Goal: Task Accomplishment & Management: Use online tool/utility

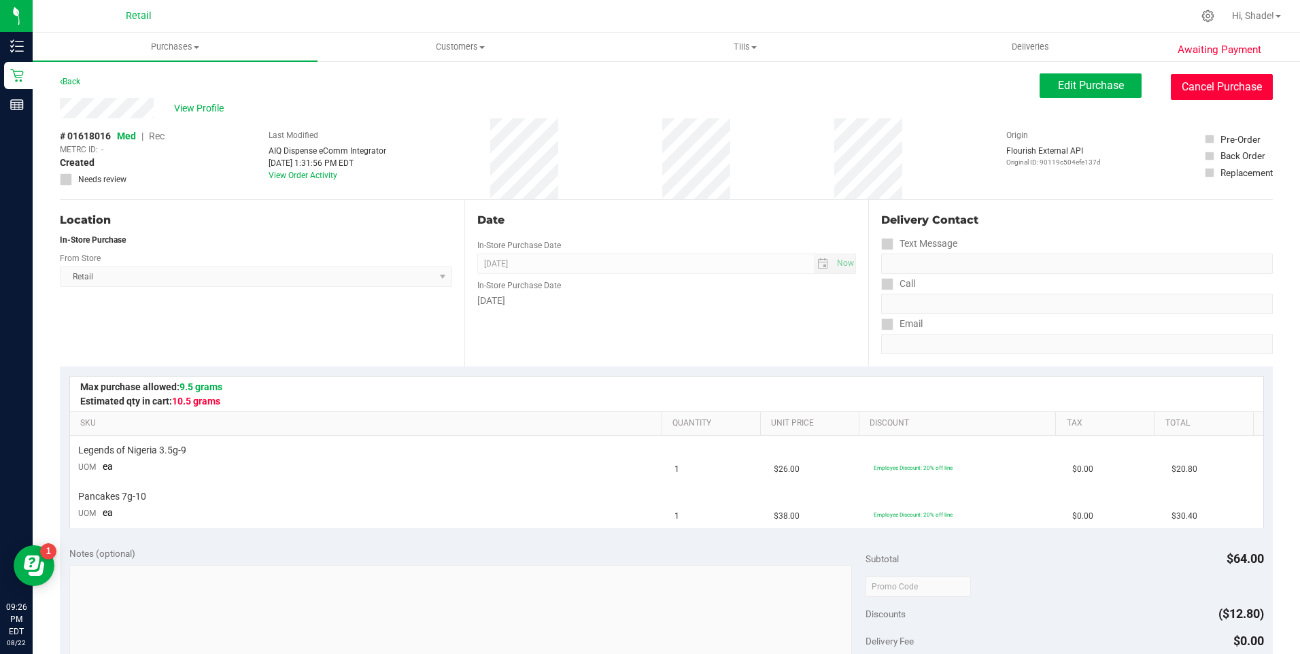
drag, startPoint x: 1239, startPoint y: 82, endPoint x: 743, endPoint y: 71, distance: 496.5
click at [1239, 82] on button "Cancel Purchase" at bounding box center [1222, 87] width 102 height 26
click at [1195, 77] on button "Cancel Purchase" at bounding box center [1222, 87] width 102 height 26
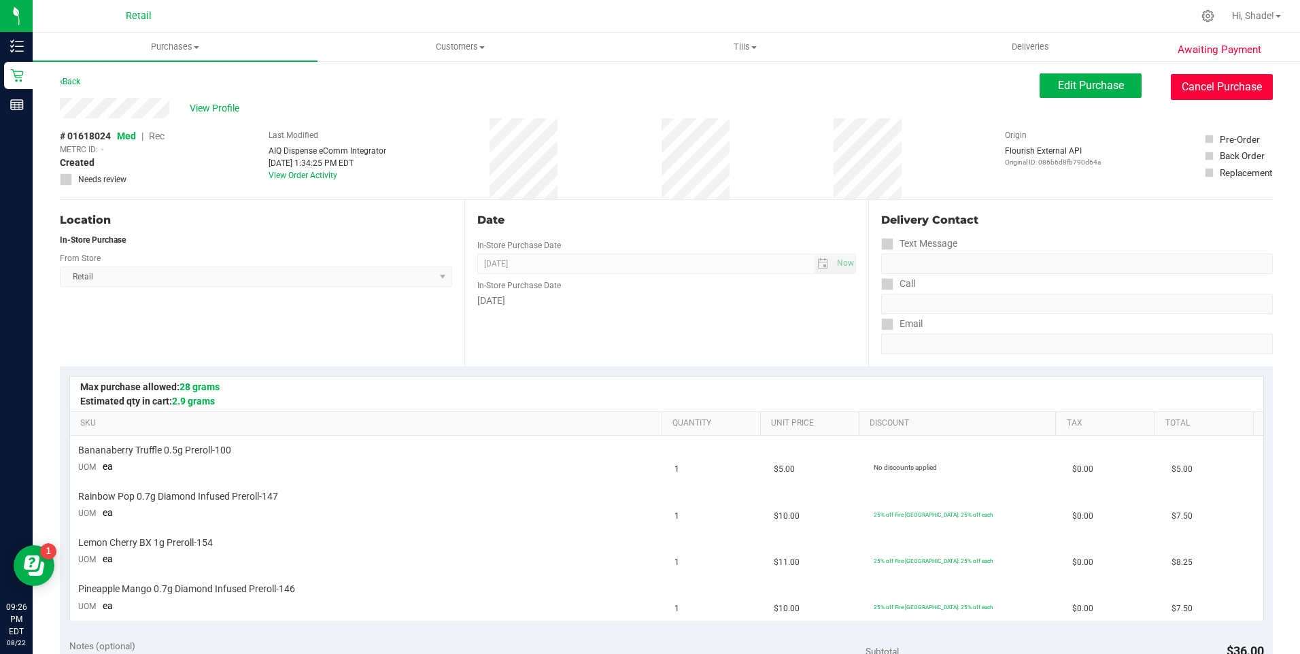
click at [1204, 85] on button "Cancel Purchase" at bounding box center [1222, 87] width 102 height 26
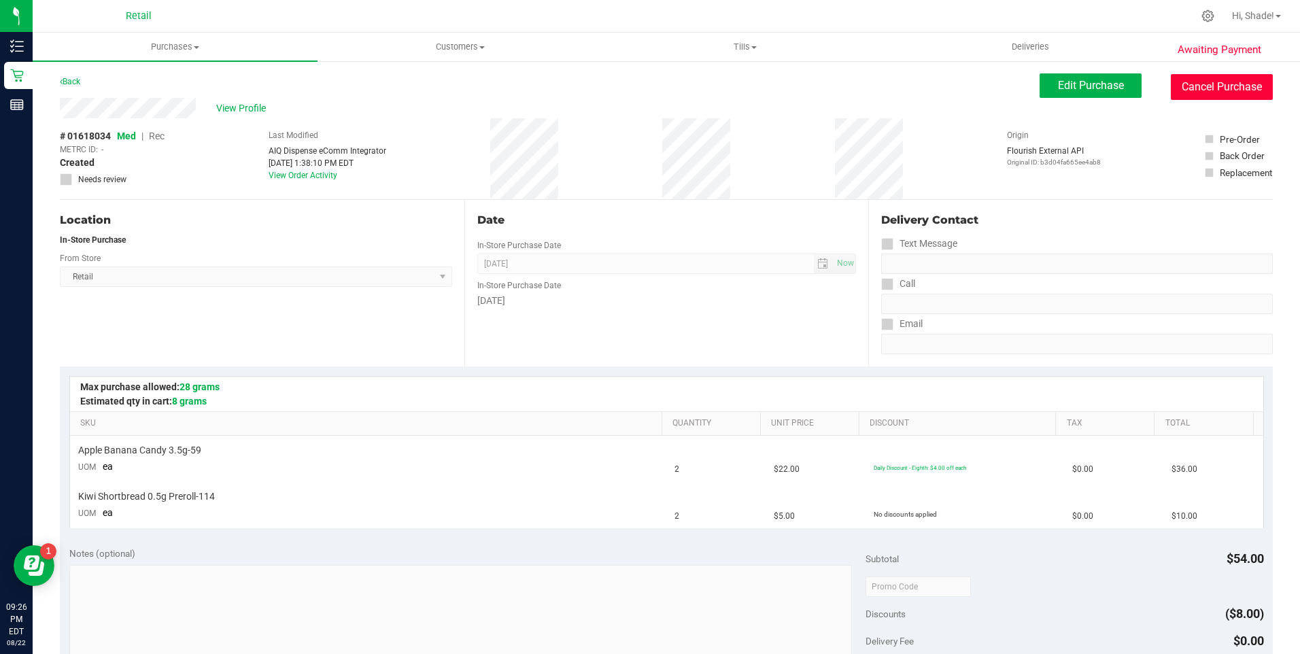
click at [1198, 81] on button "Cancel Purchase" at bounding box center [1222, 87] width 102 height 26
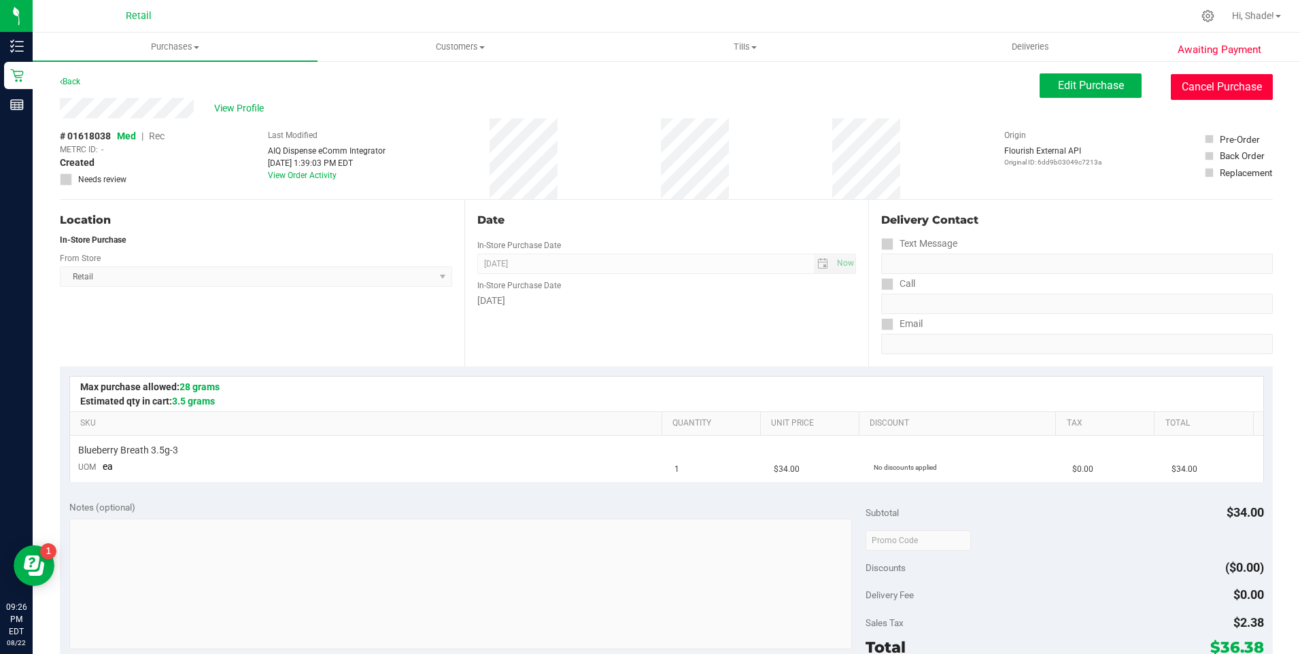
click at [1188, 84] on button "Cancel Purchase" at bounding box center [1222, 87] width 102 height 26
click at [1193, 78] on button "Cancel Purchase" at bounding box center [1222, 87] width 102 height 26
drag, startPoint x: 1210, startPoint y: 84, endPoint x: 753, endPoint y: 1, distance: 464.5
click at [1210, 84] on button "Cancel Purchase" at bounding box center [1222, 87] width 102 height 26
click at [1195, 90] on button "Cancel Purchase" at bounding box center [1222, 87] width 102 height 26
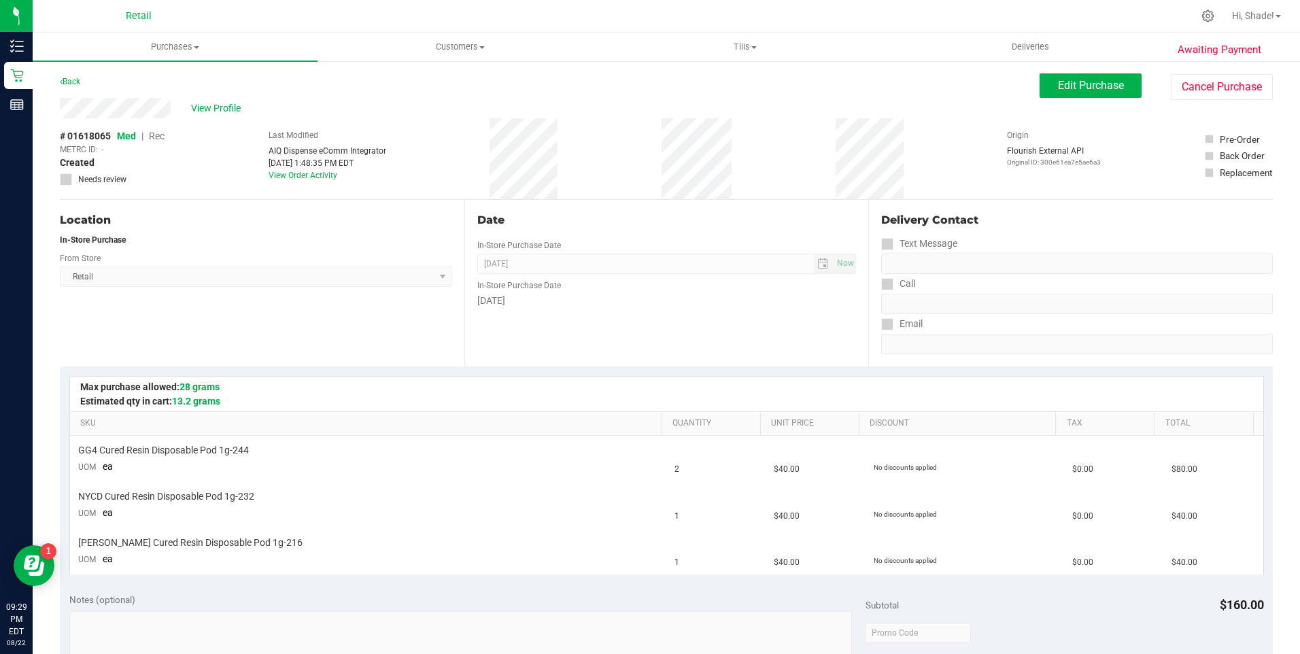
click at [1199, 94] on button "Cancel Purchase" at bounding box center [1222, 87] width 102 height 26
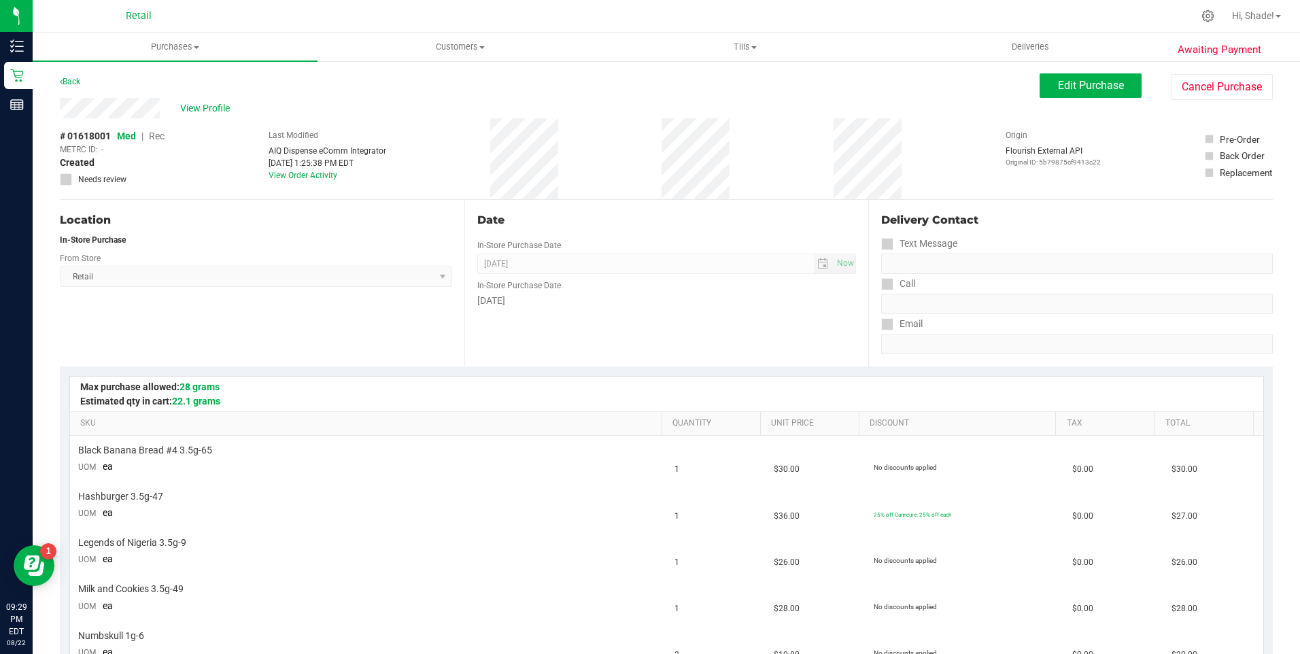
click at [1209, 108] on div "View Profile # 01618001 Med | Rec METRC ID: - Created Needs review Last Modifie…" at bounding box center [666, 149] width 1213 height 102
click at [1208, 89] on button "Cancel Purchase" at bounding box center [1222, 87] width 102 height 26
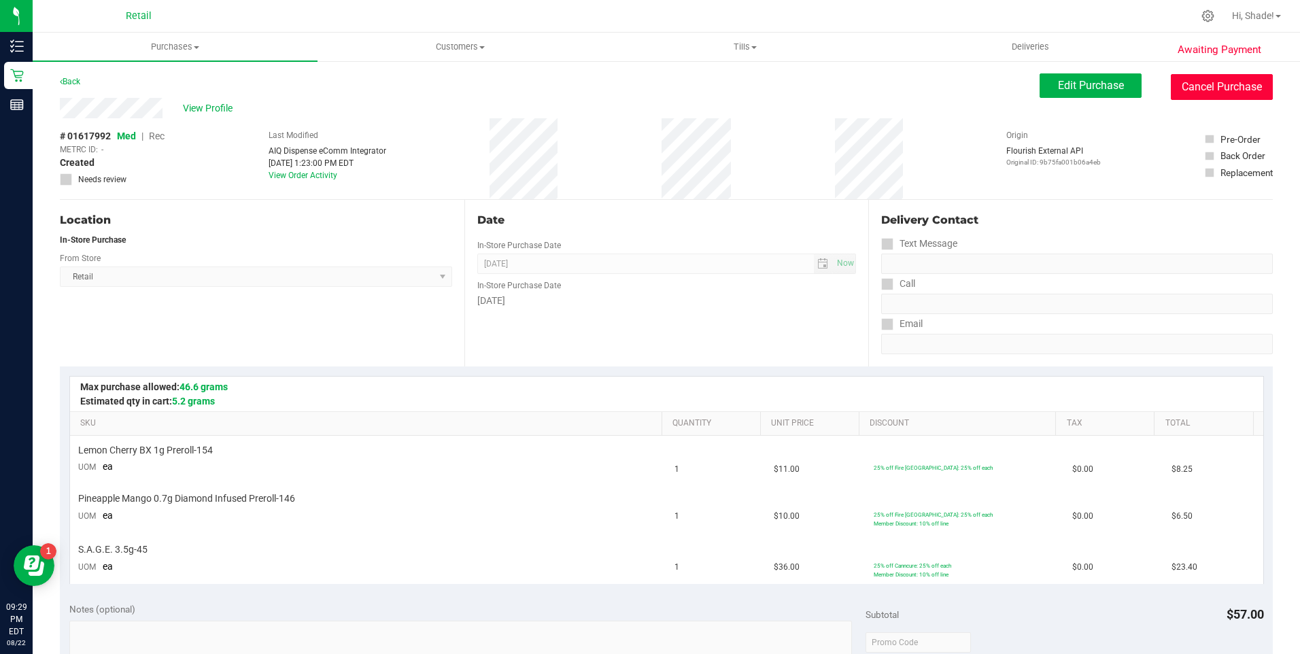
click at [1183, 76] on button "Cancel Purchase" at bounding box center [1222, 87] width 102 height 26
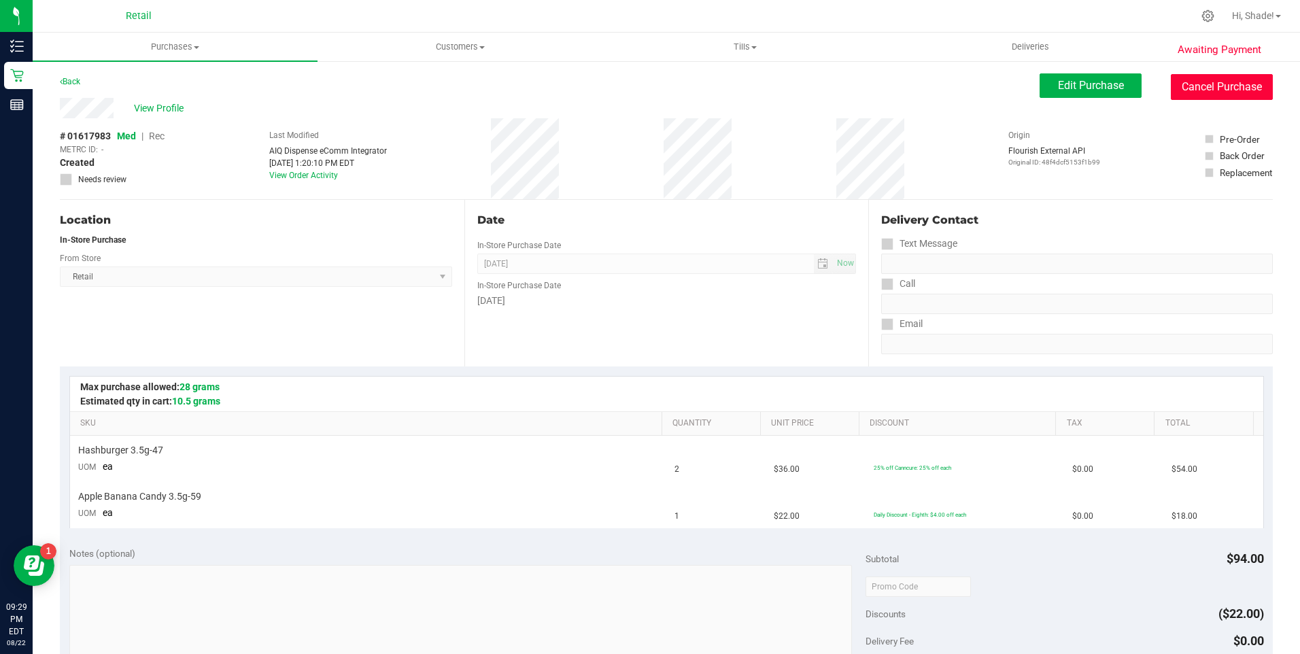
click at [1204, 89] on button "Cancel Purchase" at bounding box center [1222, 87] width 102 height 26
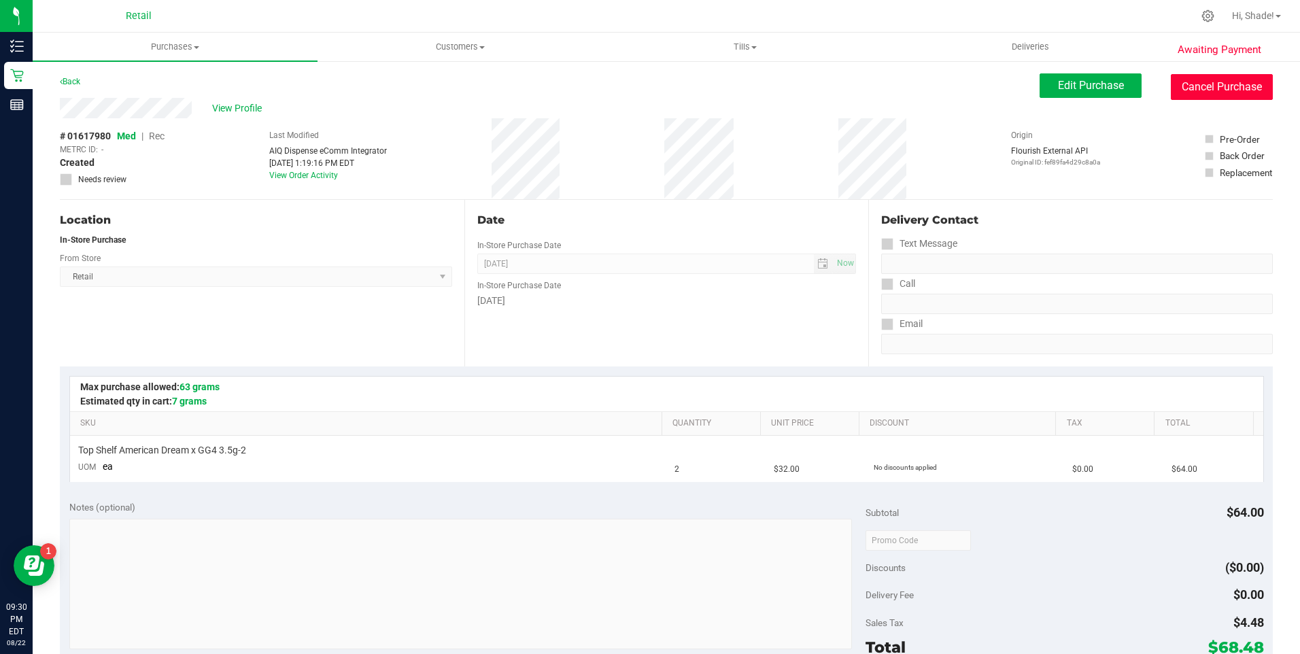
click at [1212, 89] on button "Cancel Purchase" at bounding box center [1222, 87] width 102 height 26
click at [1189, 92] on button "Cancel Purchase" at bounding box center [1222, 87] width 102 height 26
click at [1195, 89] on button "Cancel Purchase" at bounding box center [1222, 87] width 102 height 26
click at [1184, 80] on button "Cancel Purchase" at bounding box center [1222, 87] width 102 height 26
click at [1193, 90] on button "Cancel Purchase" at bounding box center [1222, 87] width 102 height 26
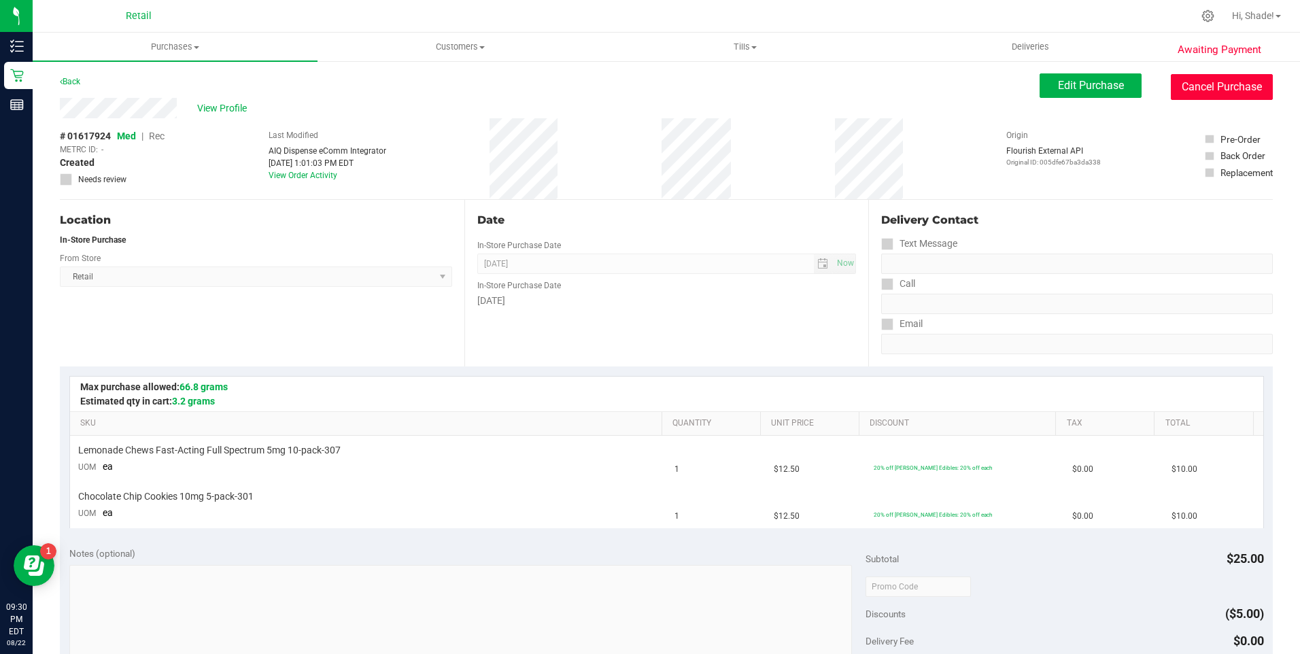
click at [1220, 90] on button "Cancel Purchase" at bounding box center [1222, 87] width 102 height 26
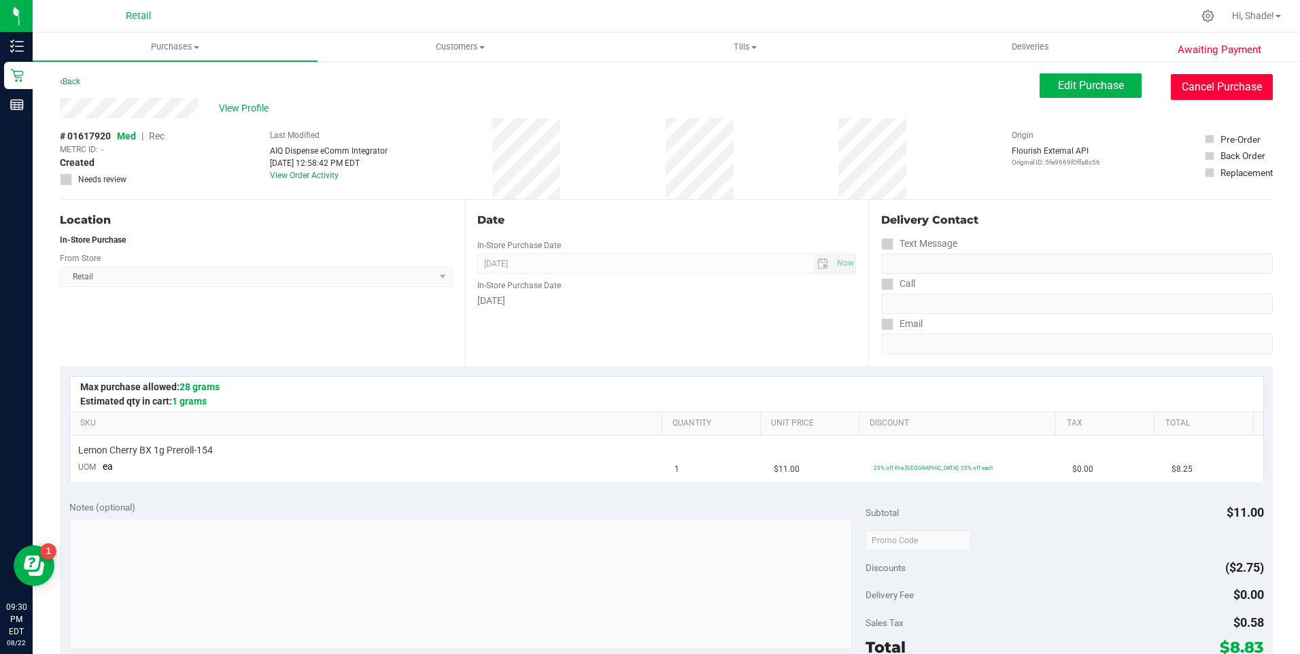
click at [1197, 88] on button "Cancel Purchase" at bounding box center [1222, 87] width 102 height 26
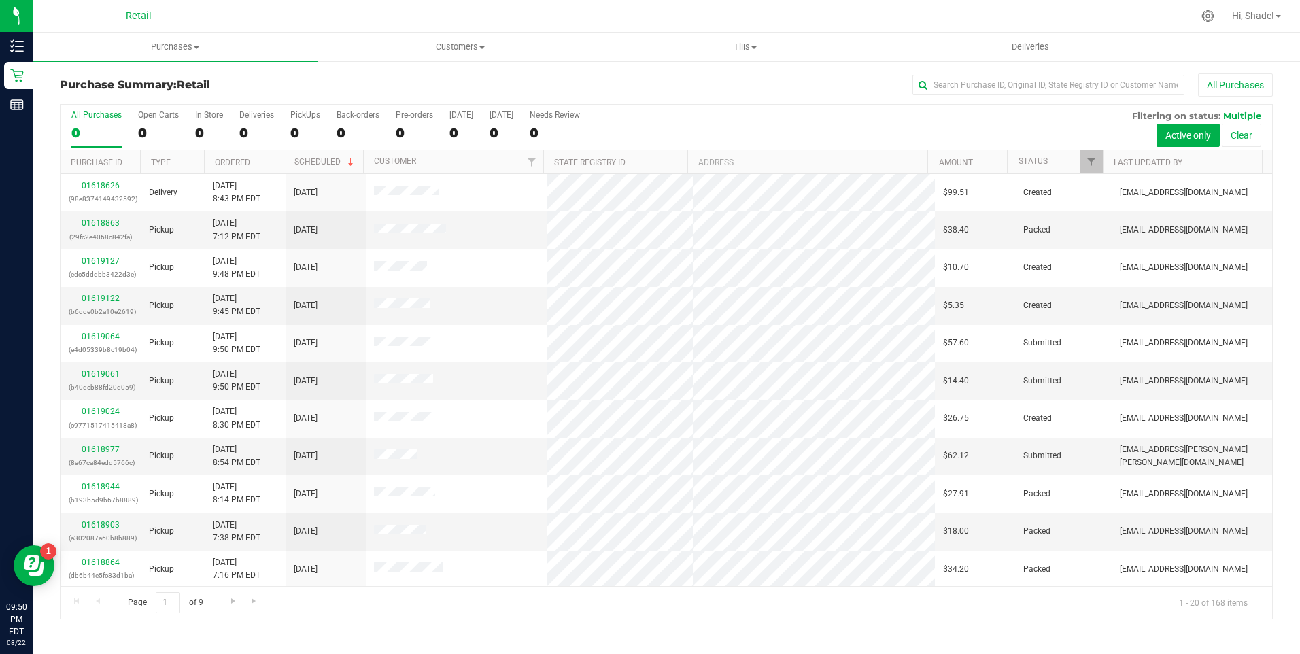
click at [192, 123] on div "All Purchases 0 Open Carts 0 In Store 0 Deliveries 0 PickUps 0 Back-orders 0 Pr…" at bounding box center [667, 128] width 1212 height 46
click at [197, 129] on div "0" at bounding box center [209, 133] width 28 height 16
click at [0, 0] on input "In Store 0" at bounding box center [0, 0] width 0 height 0
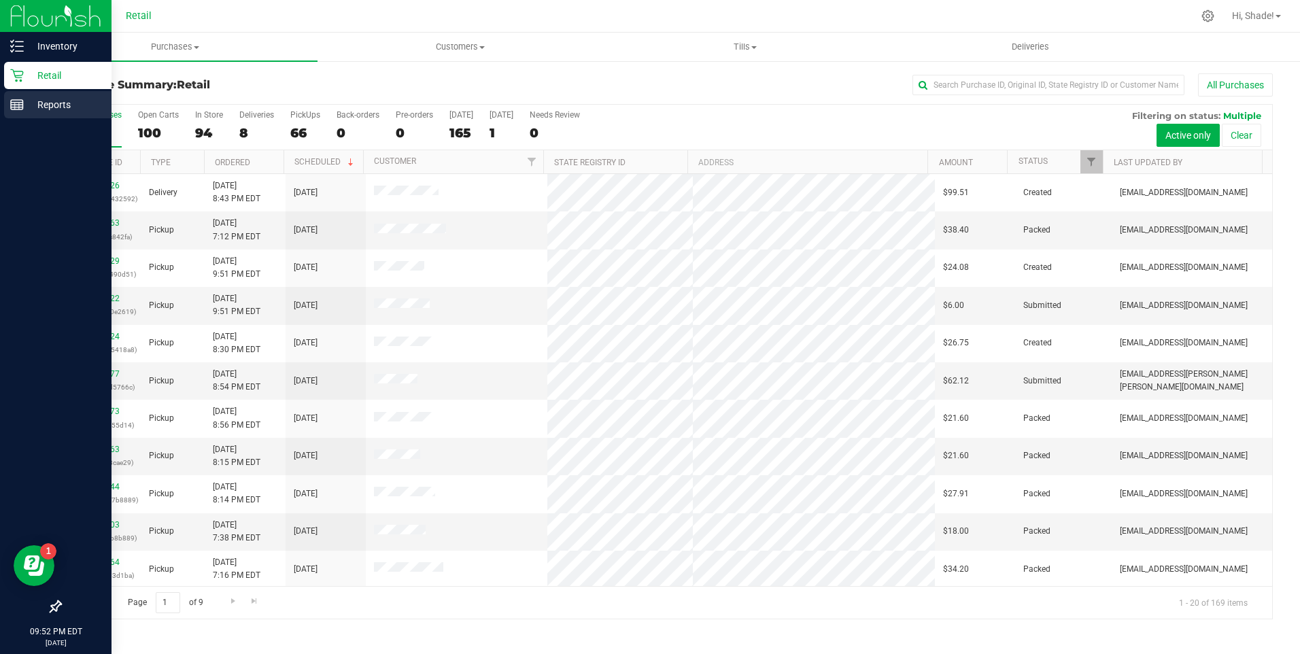
click at [27, 103] on p "Reports" at bounding box center [65, 105] width 82 height 16
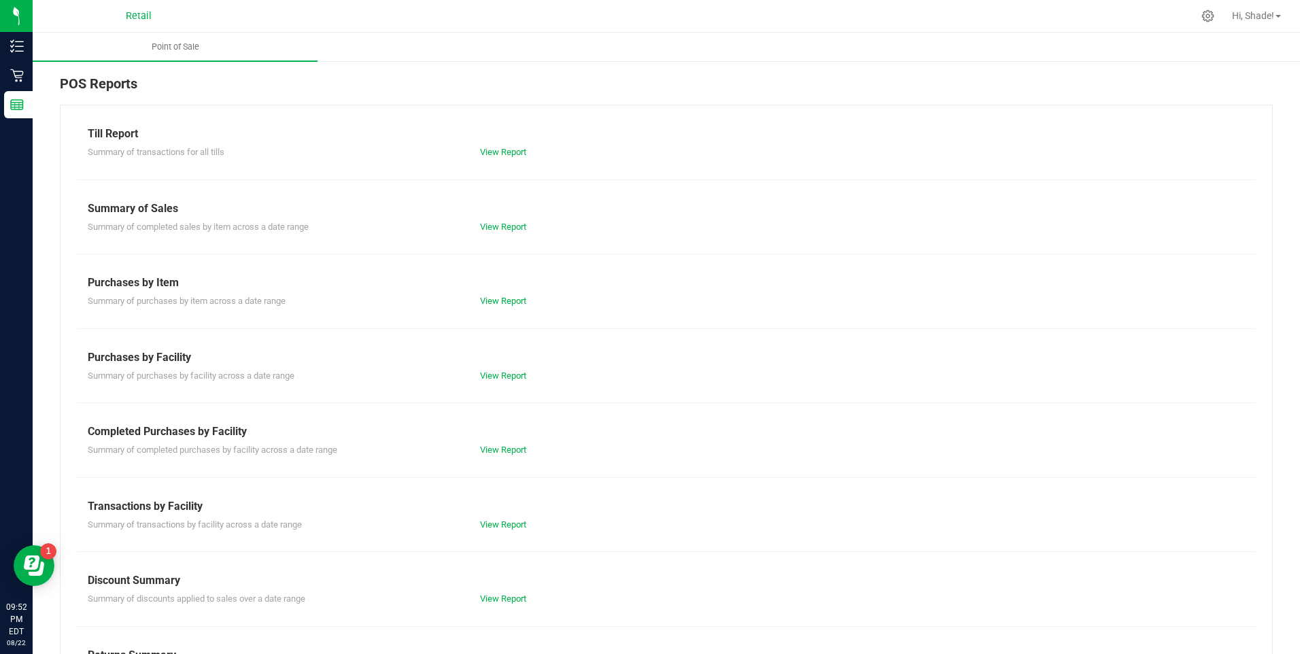
click at [500, 146] on div "View Report" at bounding box center [666, 153] width 392 height 14
click at [501, 148] on link "View Report" at bounding box center [503, 152] width 46 height 10
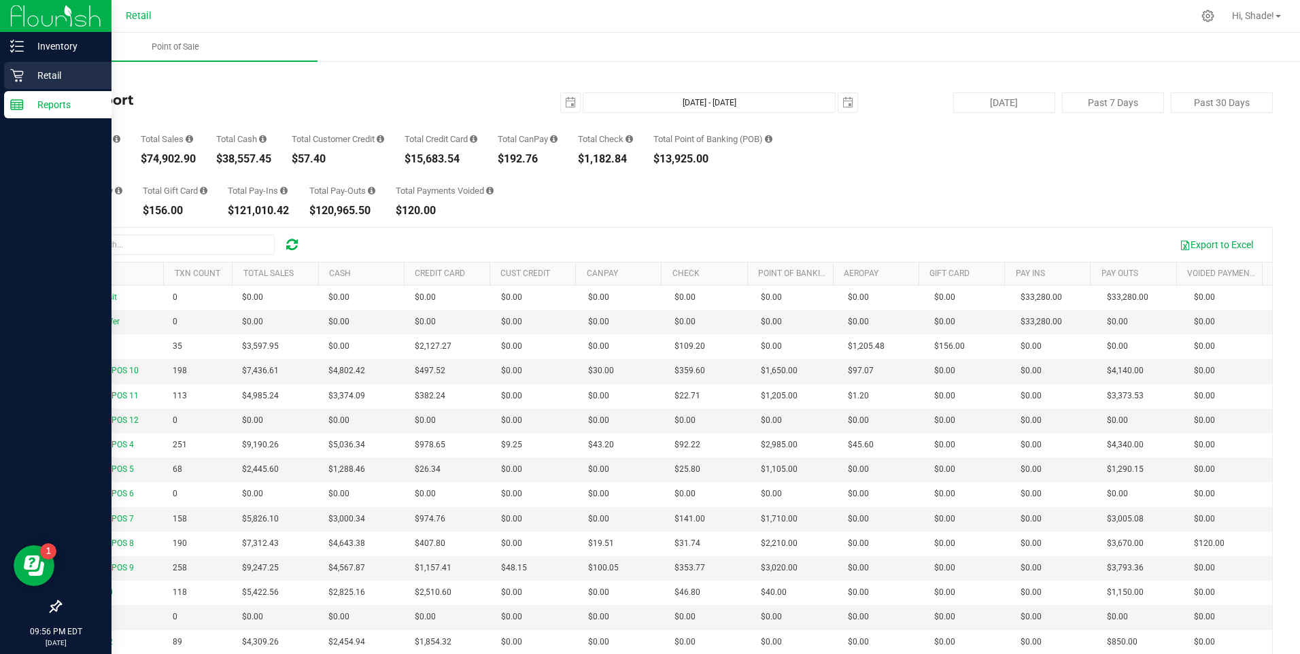
click at [19, 79] on icon at bounding box center [17, 76] width 14 height 14
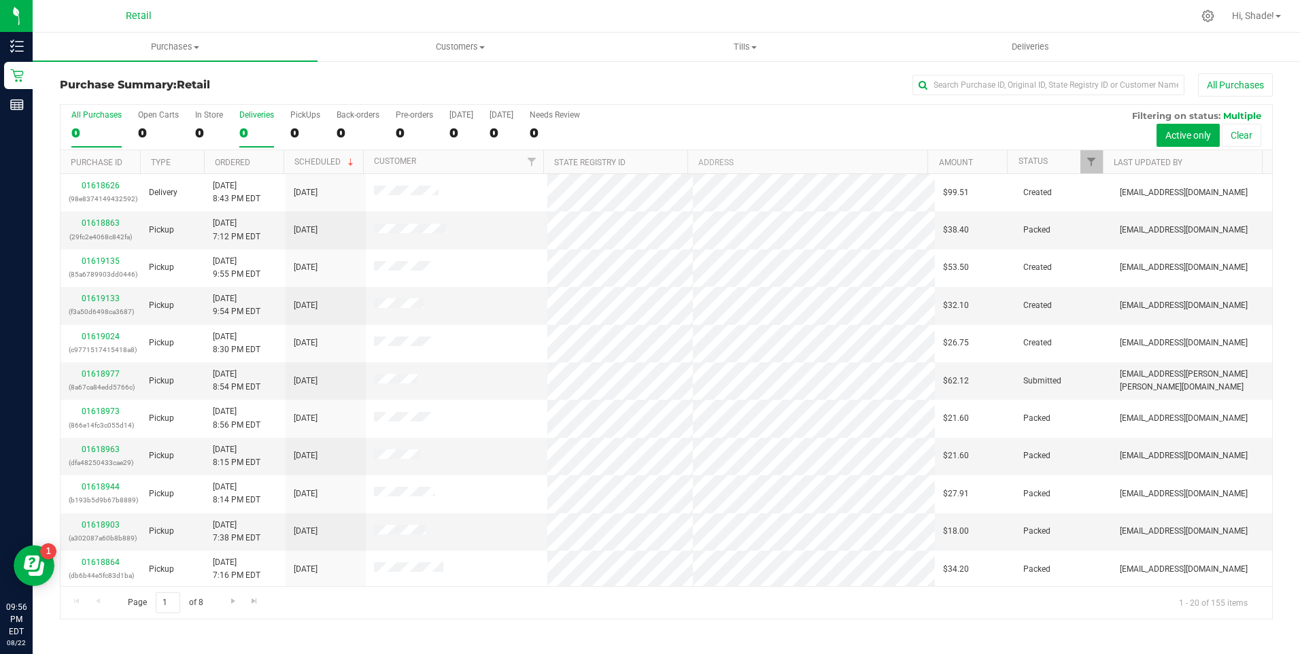
click at [248, 133] on div "0" at bounding box center [256, 133] width 35 height 16
click at [0, 0] on input "Deliveries 0" at bounding box center [0, 0] width 0 height 0
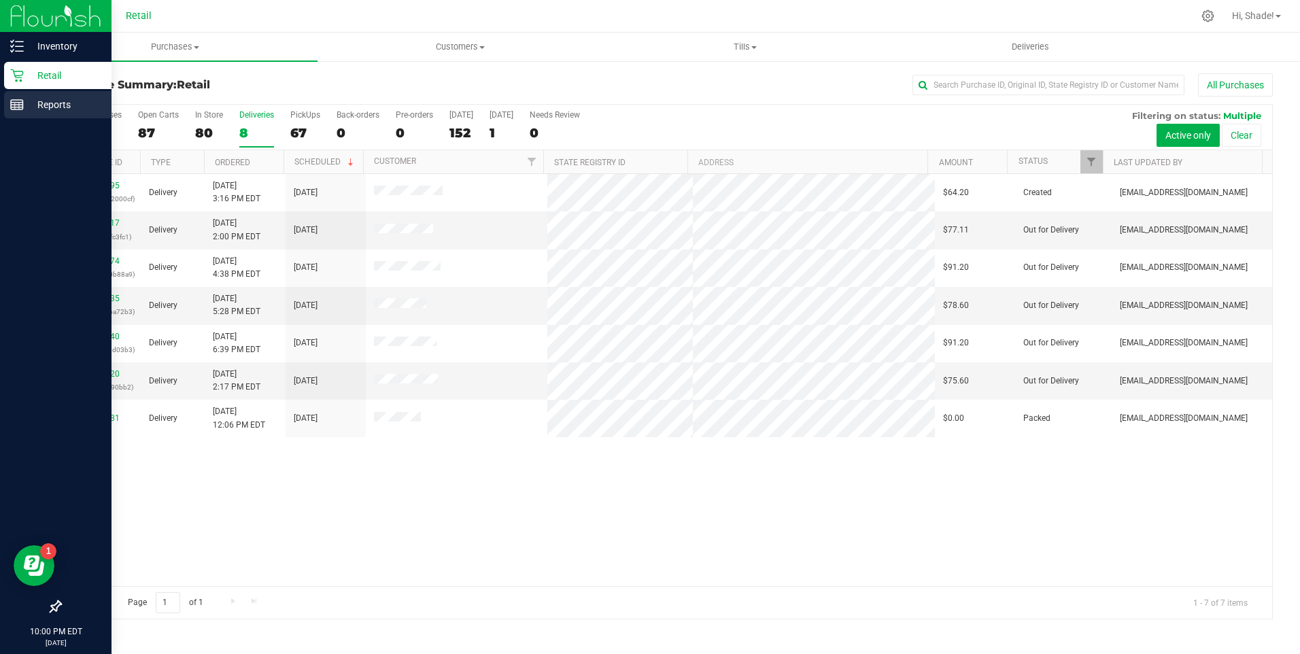
click at [22, 99] on icon at bounding box center [17, 105] width 14 height 14
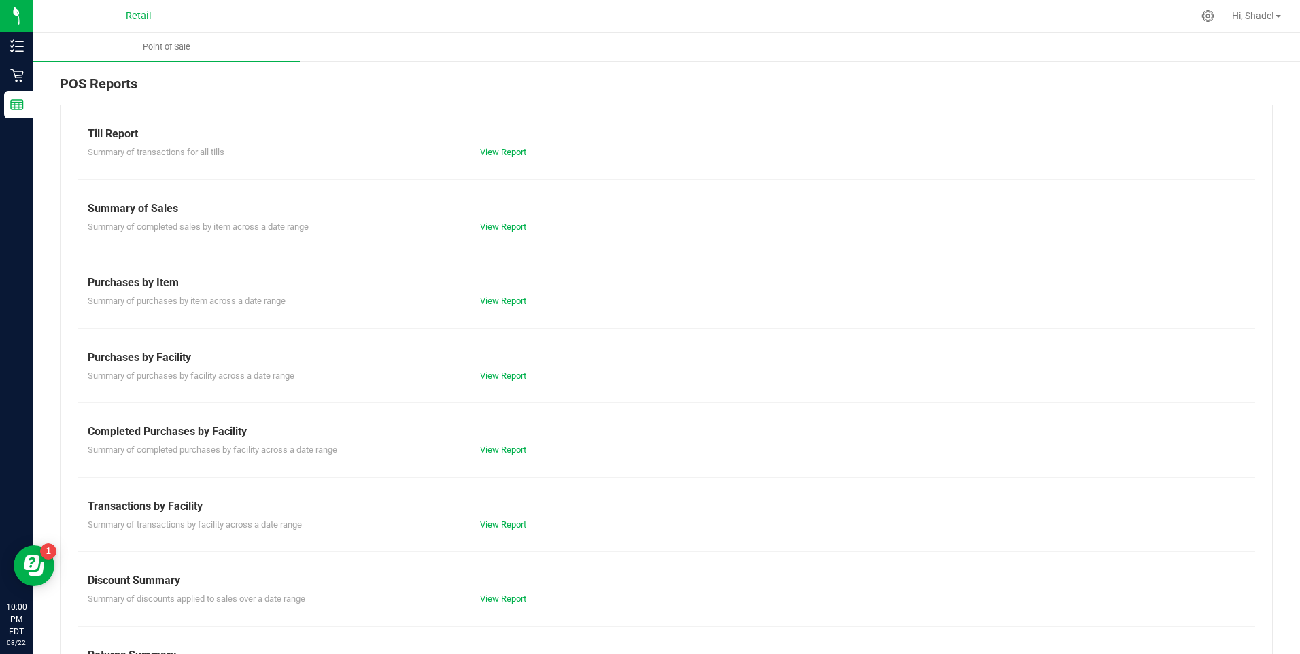
click at [490, 149] on link "View Report" at bounding box center [503, 152] width 46 height 10
